Goal: Task Accomplishment & Management: Use online tool/utility

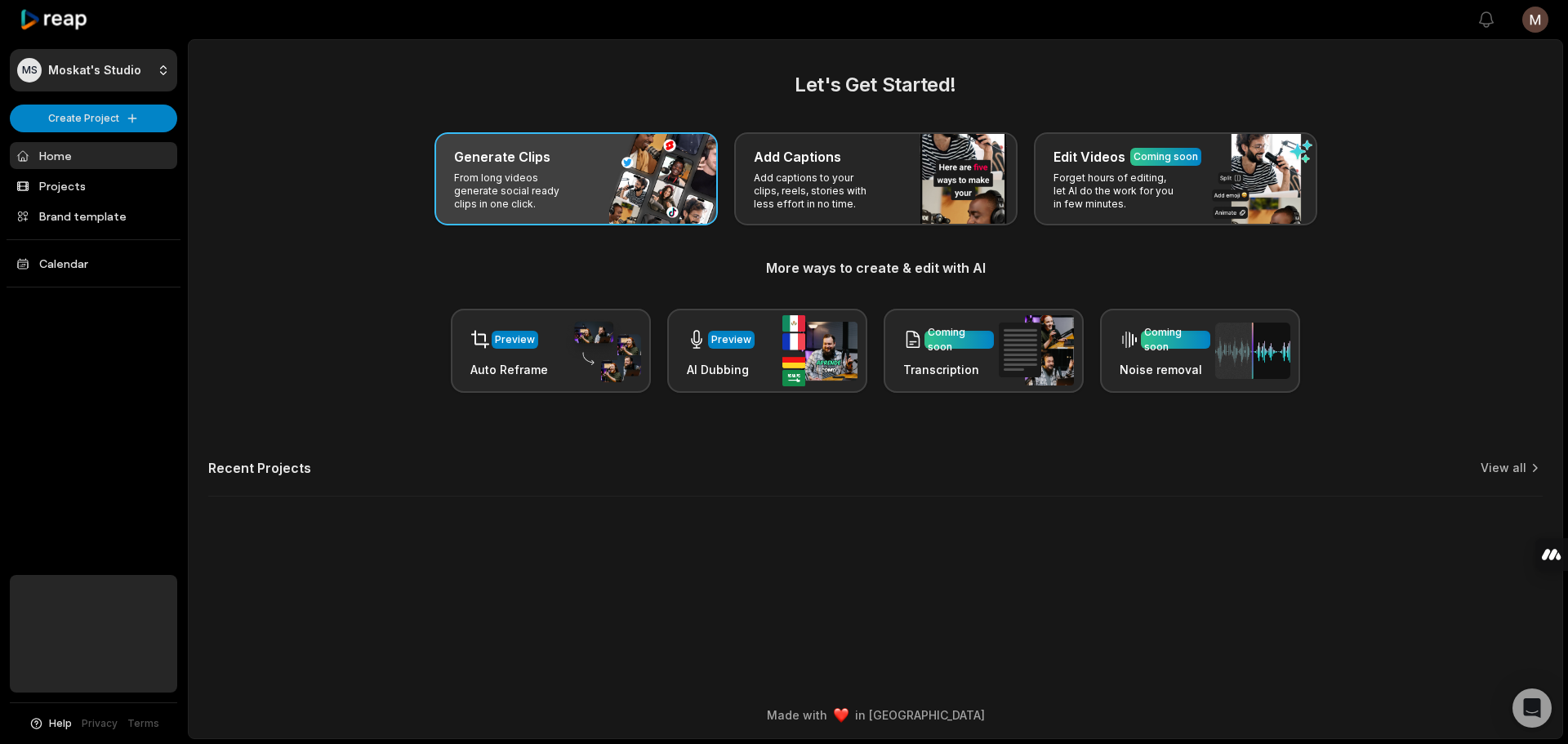
click at [535, 176] on p "From long videos generate social ready clips in one click." at bounding box center [518, 191] width 126 height 39
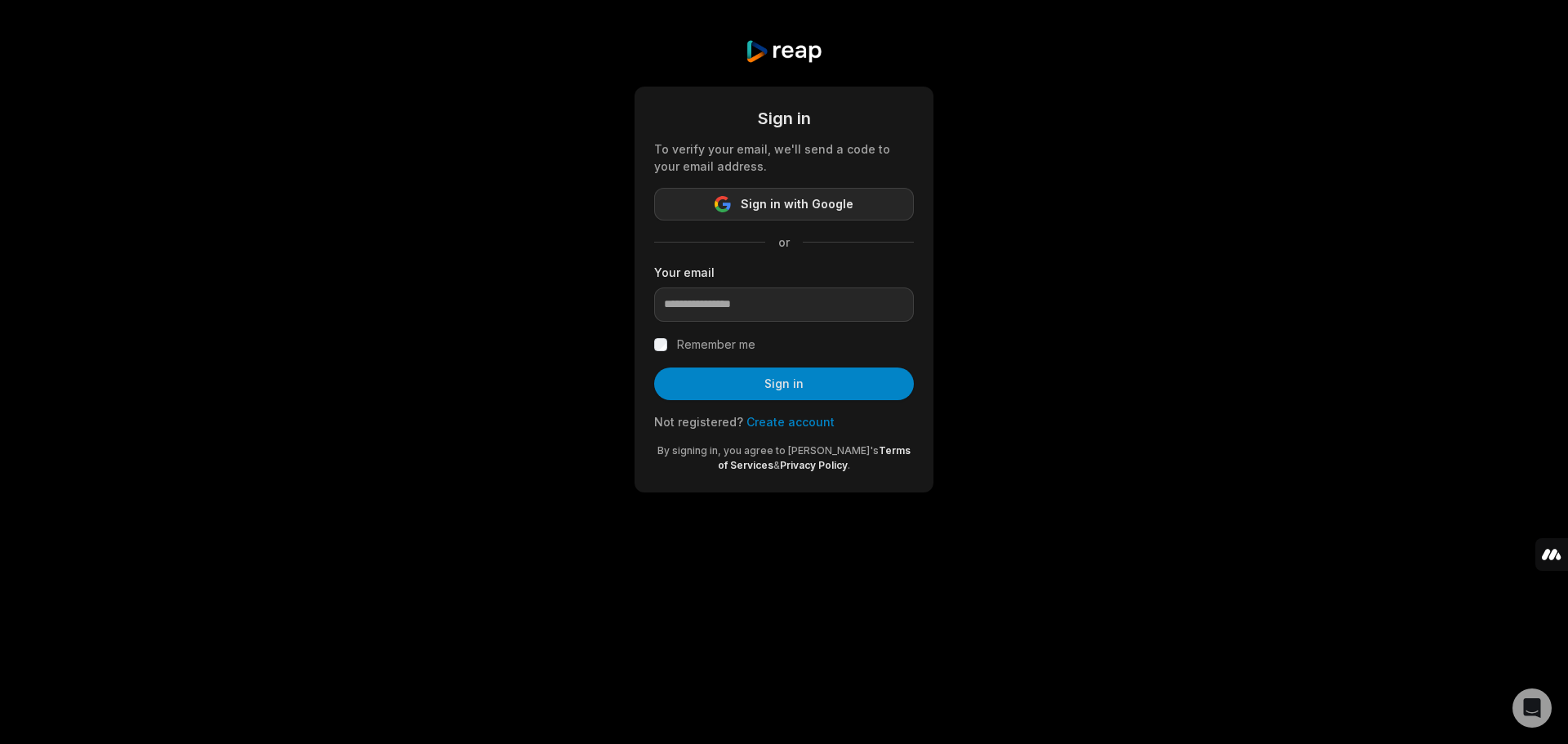
click at [761, 202] on span "Sign in with Google" at bounding box center [797, 203] width 112 height 20
